Goal: Transaction & Acquisition: Obtain resource

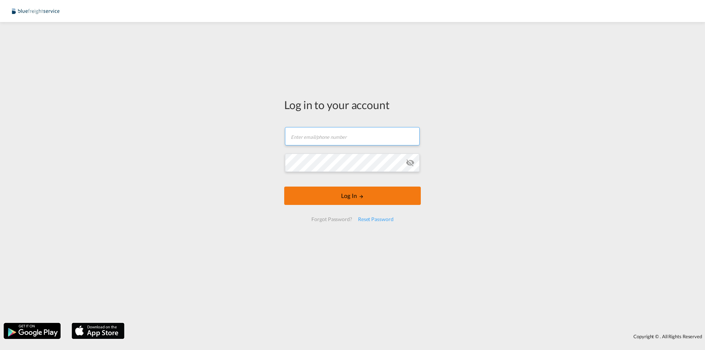
type input "[EMAIL_ADDRESS][DOMAIN_NAME]"
click at [320, 192] on button "Log In" at bounding box center [352, 196] width 137 height 18
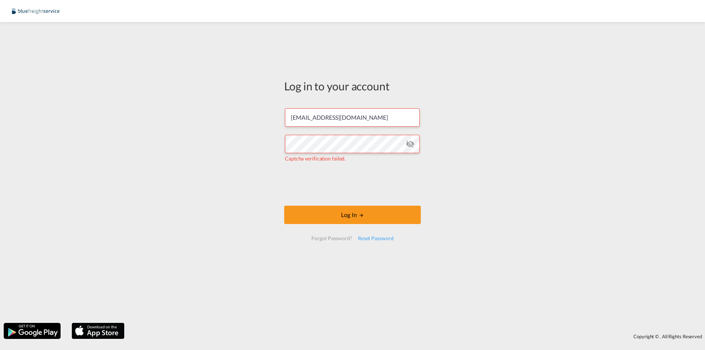
click at [411, 140] on md-icon "icon-eye-off" at bounding box center [410, 144] width 9 height 9
click at [343, 217] on button "Log In" at bounding box center [352, 215] width 137 height 18
click at [79, 337] on html "Log in to your account operations@bluefreightservice.com Captcha verification f…" at bounding box center [352, 175] width 705 height 350
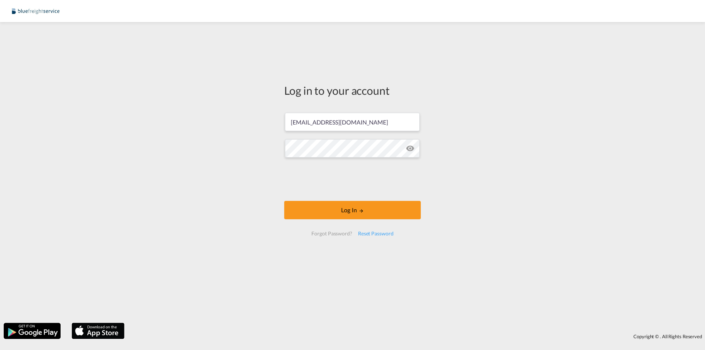
click at [305, 227] on form "operations@bluefreightservice.com Log In Forgot Password? Reset Password" at bounding box center [352, 174] width 137 height 138
click at [302, 213] on button "Log In" at bounding box center [352, 210] width 137 height 18
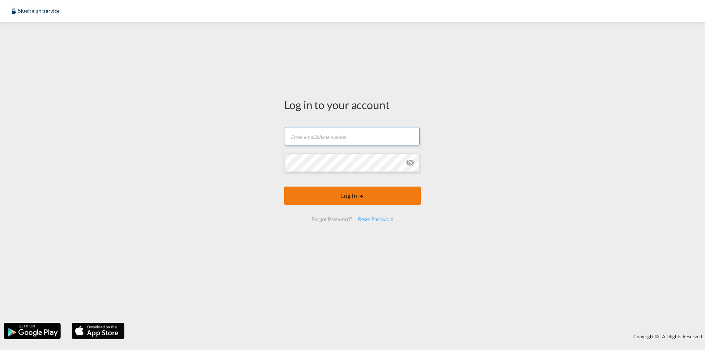
type input "[EMAIL_ADDRESS][DOMAIN_NAME]"
click at [335, 187] on button "Log In" at bounding box center [352, 196] width 137 height 18
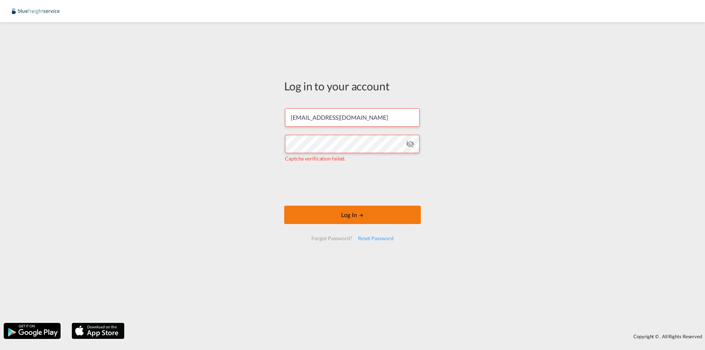
click at [374, 214] on button "Log In" at bounding box center [352, 215] width 137 height 18
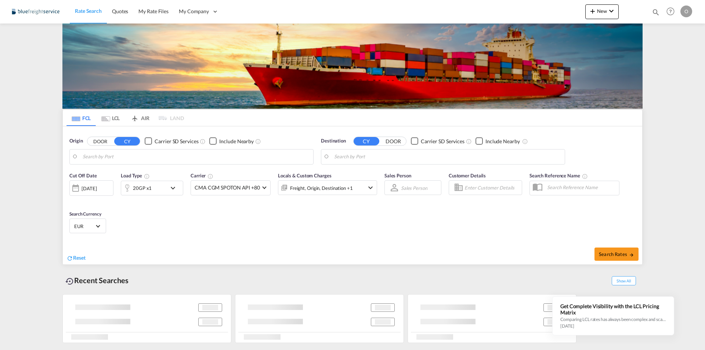
type input "DE-06721, [GEOGRAPHIC_DATA], [GEOGRAPHIC_DATA]"
type input "Shuwaikh, KWSWK"
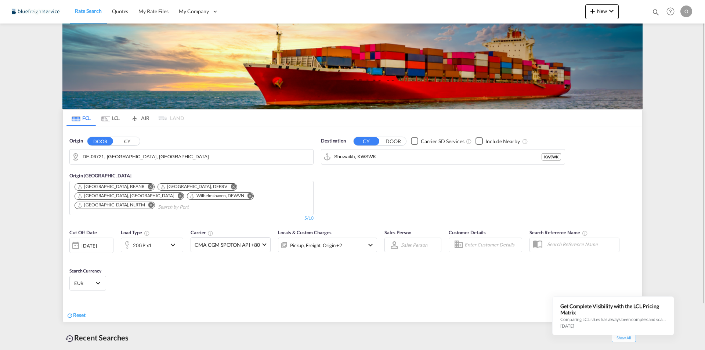
click at [149, 158] on input "DE-06721, [GEOGRAPHIC_DATA], [GEOGRAPHIC_DATA]" at bounding box center [196, 156] width 227 height 11
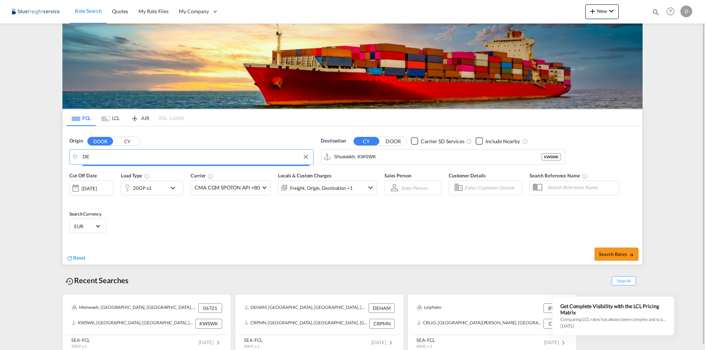
type input "D"
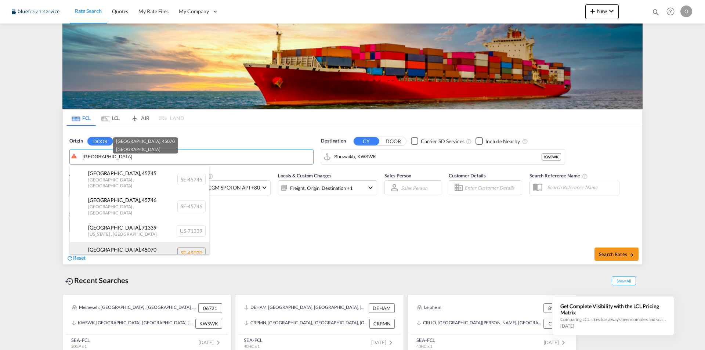
scroll to position [147, 0]
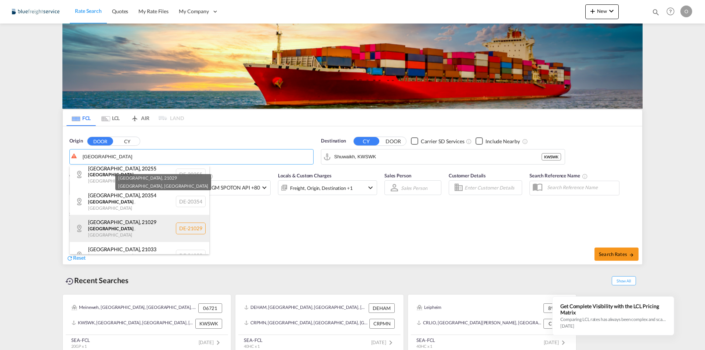
click at [145, 215] on div "[GEOGRAPHIC_DATA] , [GEOGRAPHIC_DATA] , [GEOGRAPHIC_DATA] DE-21029" at bounding box center [140, 228] width 140 height 27
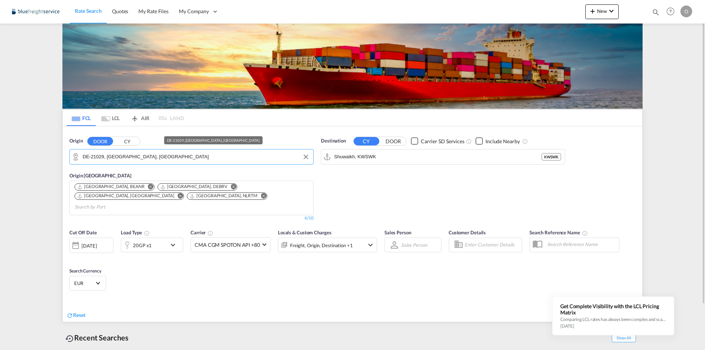
click at [159, 158] on input "DE-21029, [GEOGRAPHIC_DATA], [GEOGRAPHIC_DATA]" at bounding box center [196, 156] width 227 height 11
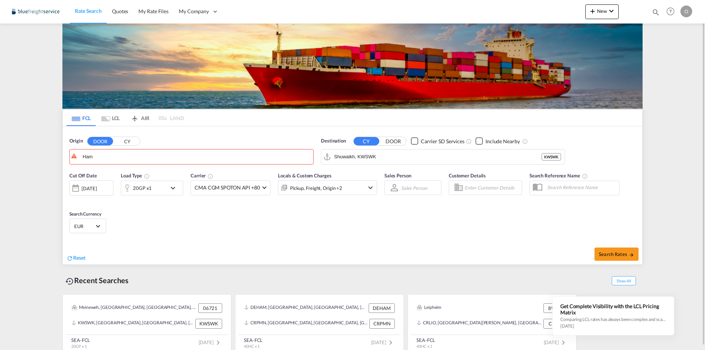
click at [112, 155] on body "Rate Search Quotes My Rate Files My Company Customers Users" at bounding box center [352, 175] width 705 height 350
click at [126, 139] on button "CY" at bounding box center [127, 141] width 26 height 8
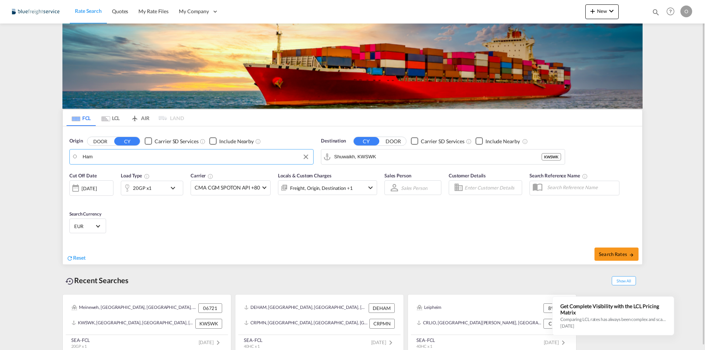
click at [116, 155] on body "Rate Search Quotes My Rate Files My Company Customers Users" at bounding box center [352, 175] width 705 height 350
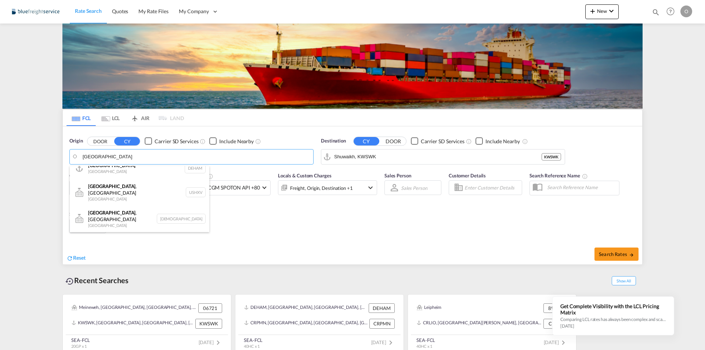
scroll to position [0, 0]
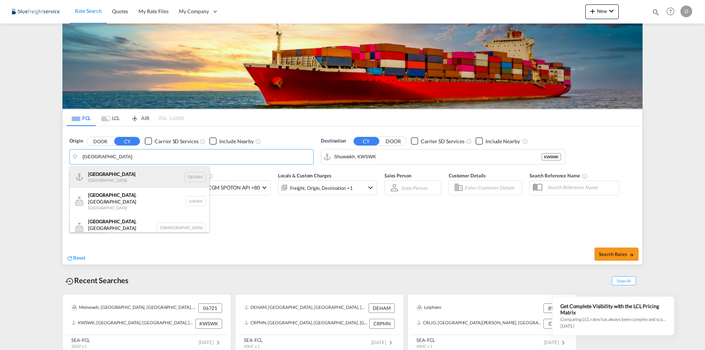
click at [153, 184] on div "[GEOGRAPHIC_DATA] [GEOGRAPHIC_DATA] DEHAM" at bounding box center [140, 177] width 140 height 22
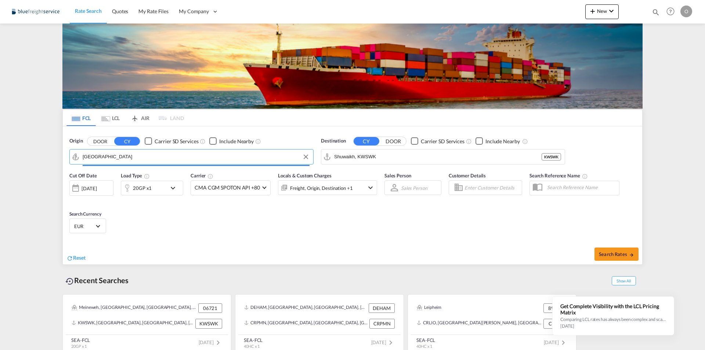
type input "[GEOGRAPHIC_DATA], [GEOGRAPHIC_DATA]"
click at [386, 155] on input "Shuwaikh, KWSWK" at bounding box center [447, 156] width 227 height 11
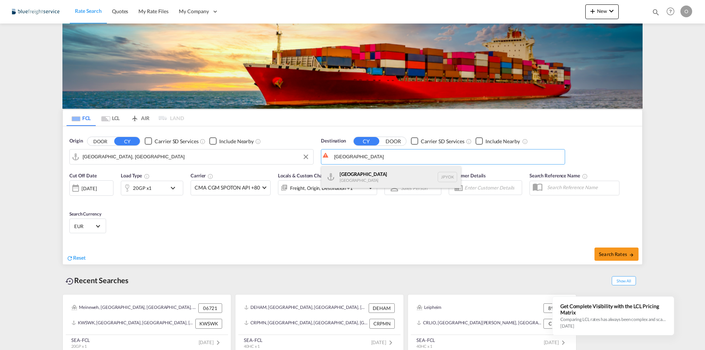
click at [375, 180] on div "Yokohama [GEOGRAPHIC_DATA] JPYOK" at bounding box center [391, 177] width 140 height 22
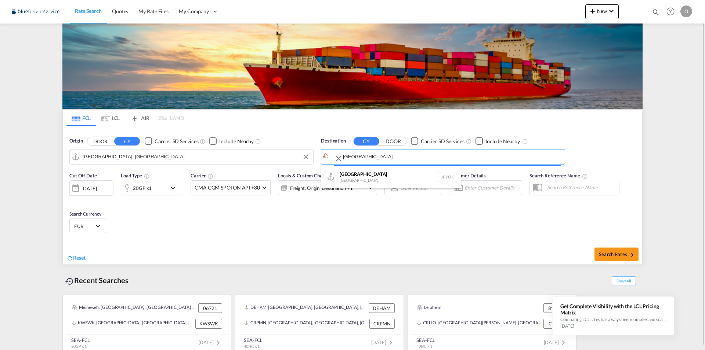
type input "[GEOGRAPHIC_DATA], JPYOK"
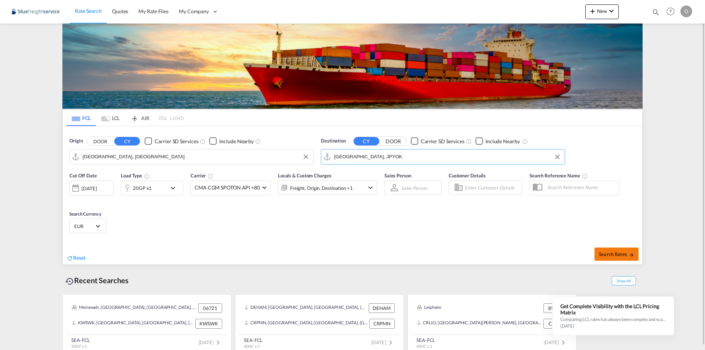
click at [609, 258] on button "Search Rates" at bounding box center [616, 253] width 44 height 13
type input "DEHAM to JPYOK / [DATE]"
